Goal: Browse casually: Explore the website without a specific task or goal

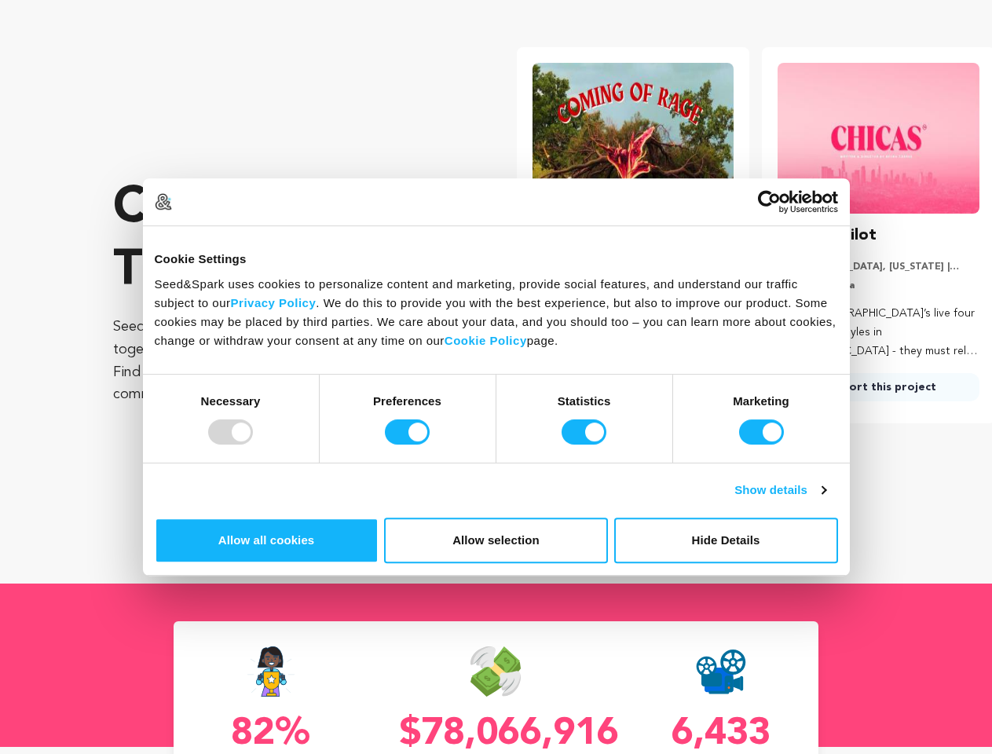
click at [253, 445] on div at bounding box center [230, 432] width 45 height 25
click at [430, 445] on input "Preferences" at bounding box center [407, 432] width 45 height 25
checkbox input "false"
click at [586, 445] on input "Statistics" at bounding box center [584, 432] width 45 height 25
checkbox input "false"
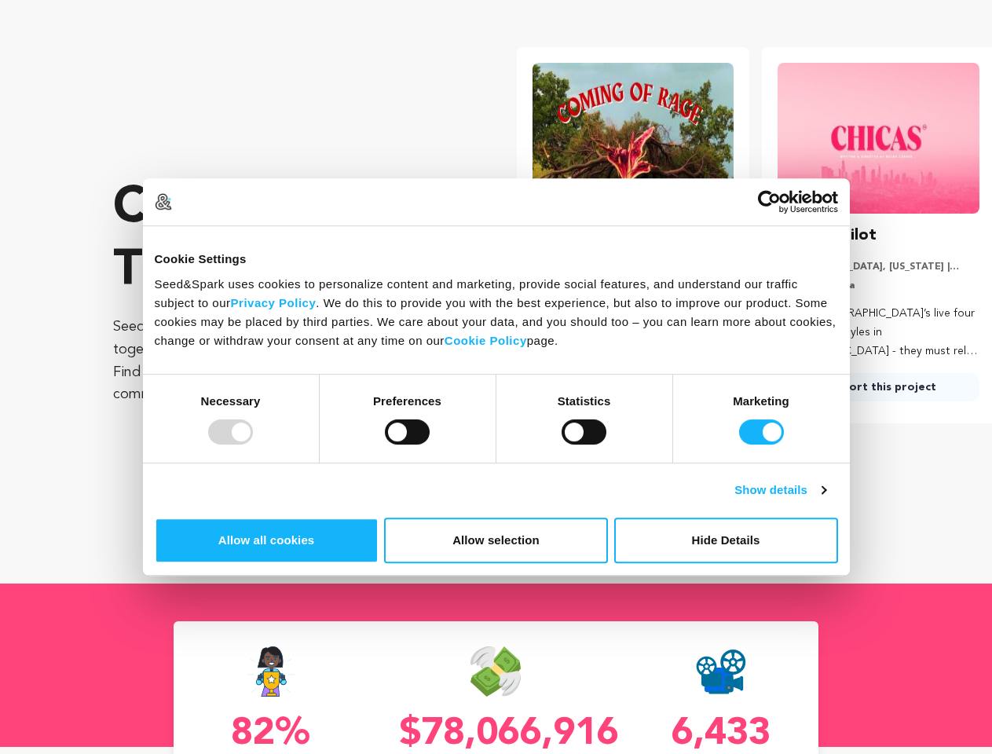
click at [739, 445] on input "Marketing" at bounding box center [761, 432] width 45 height 25
checkbox input "false"
click at [826, 500] on link "Show details" at bounding box center [780, 490] width 91 height 19
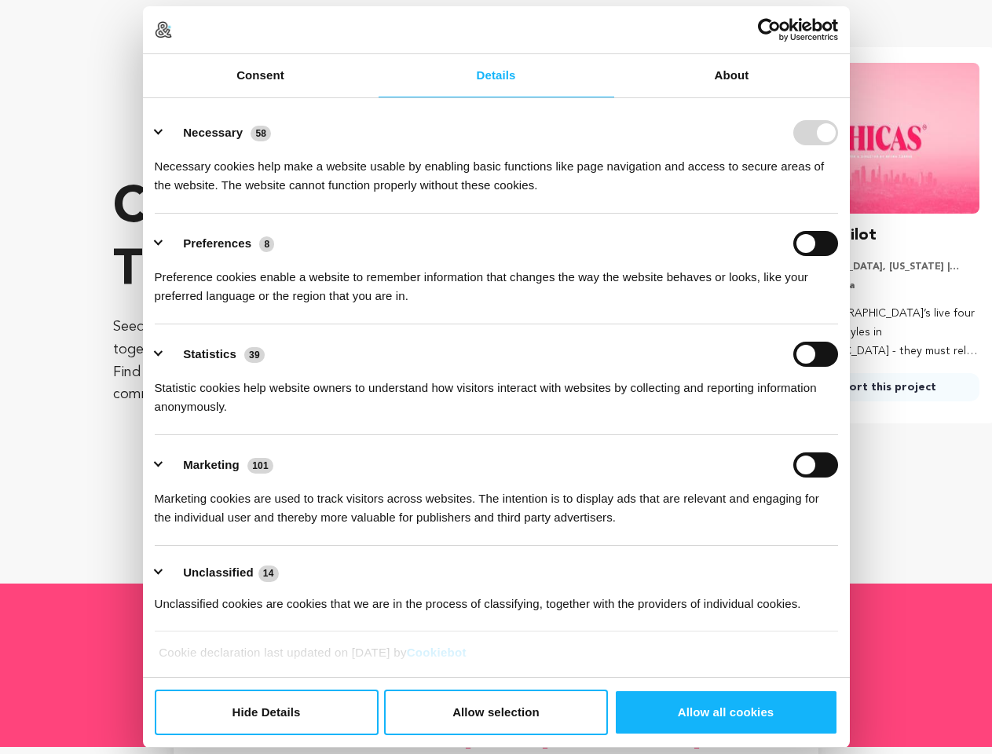
click at [850, 562] on div "Details Necessary 58 Necessary cookies help make a website usable by enabling b…" at bounding box center [496, 388] width 707 height 580
click at [868, 273] on p "[GEOGRAPHIC_DATA], [US_STATE] | Series" at bounding box center [879, 267] width 202 height 13
click at [868, 401] on div "CHICAS Pilot [GEOGRAPHIC_DATA], [US_STATE] | Series Comedy, Drama Four [DEMOGRA…" at bounding box center [879, 312] width 202 height 178
